Goal: Navigation & Orientation: Find specific page/section

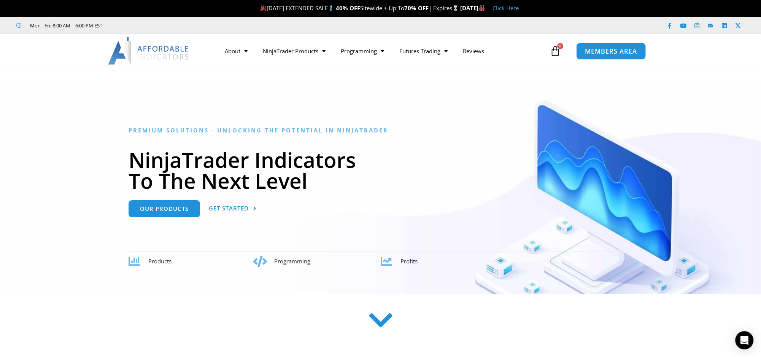
click at [601, 53] on span "MEMBERS AREA" at bounding box center [611, 51] width 52 height 6
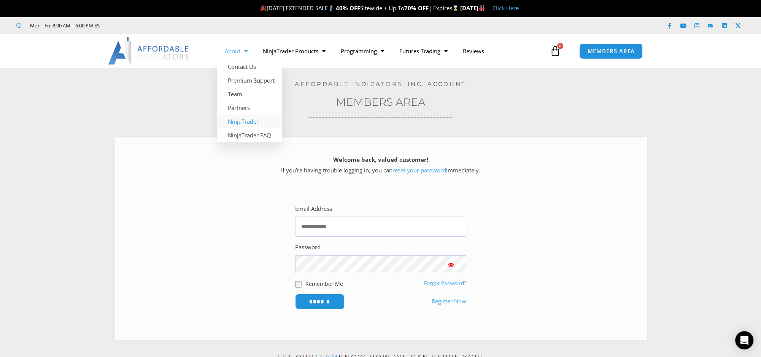
click at [251, 122] on link "NinjaTrader" at bounding box center [249, 122] width 65 height 14
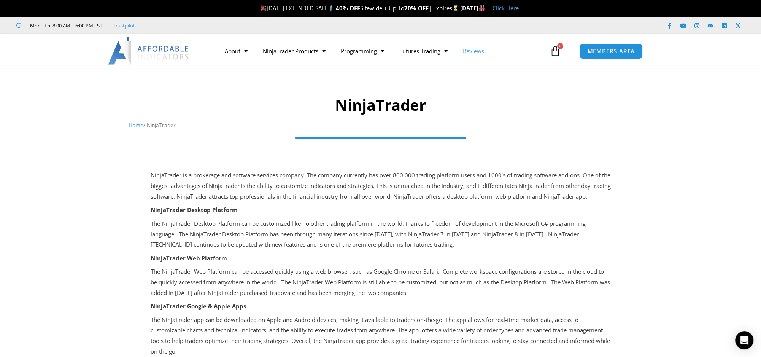
click at [481, 53] on link "Reviews" at bounding box center [473, 51] width 37 height 18
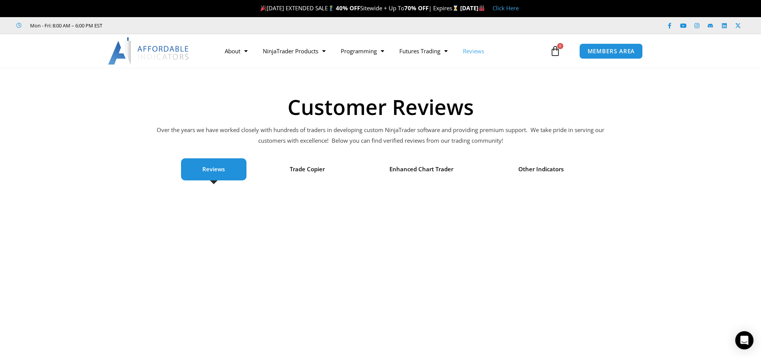
click at [519, 9] on link "Click Here" at bounding box center [506, 8] width 26 height 8
